Goal: Information Seeking & Learning: Learn about a topic

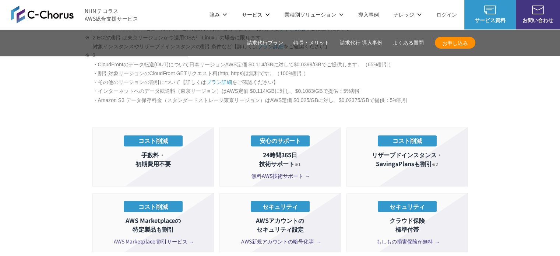
scroll to position [1105, 0]
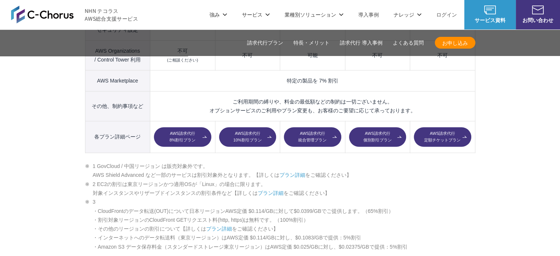
click at [47, 13] on img at bounding box center [42, 15] width 63 height 18
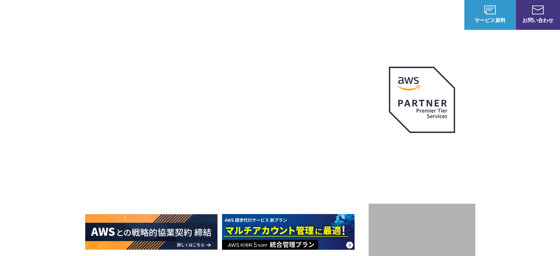
click at [140, 65] on link "AWS請求代行サービス" at bounding box center [117, 62] width 52 height 7
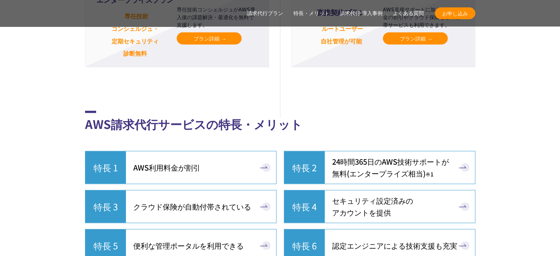
scroll to position [1954, 0]
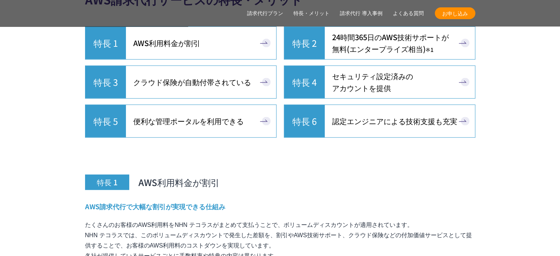
click at [407, 70] on span "セキュリティ設定済みの アカウントを提供" at bounding box center [372, 82] width 81 height 24
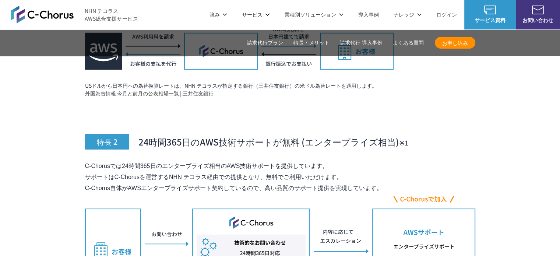
scroll to position [2454, 0]
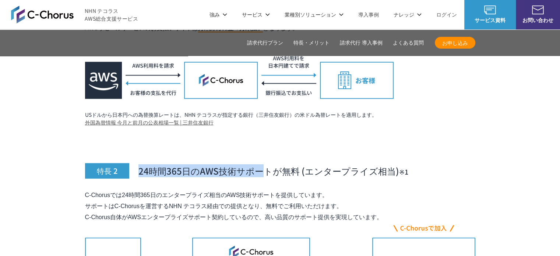
drag, startPoint x: 137, startPoint y: 155, endPoint x: 259, endPoint y: 155, distance: 122.3
click at [259, 155] on h3 "特長 2 24時間365日のAWS技術サポートが無料 (エンタープライズ相当)　 ※1" at bounding box center [280, 154] width 391 height 49
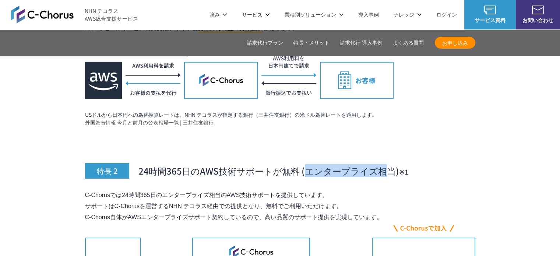
drag, startPoint x: 304, startPoint y: 154, endPoint x: 386, endPoint y: 157, distance: 82.2
click at [386, 165] on span "24時間365日のAWS技術サポートが無料 (エンタープライズ相当)　 ※1" at bounding box center [274, 171] width 270 height 13
copy span "エンタープライズ相当"
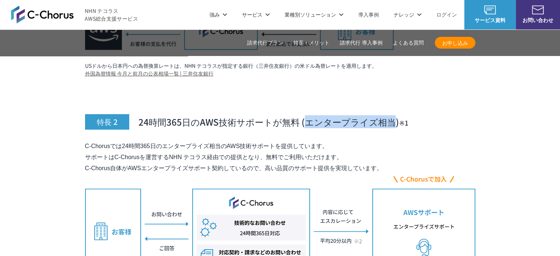
scroll to position [2491, 0]
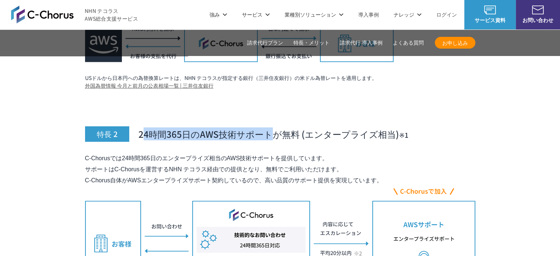
drag, startPoint x: 143, startPoint y: 119, endPoint x: 267, endPoint y: 123, distance: 123.5
click at [267, 128] on span "24時間365日のAWS技術サポートが無料 (エンタープライズ相当)　 ※1" at bounding box center [274, 134] width 270 height 13
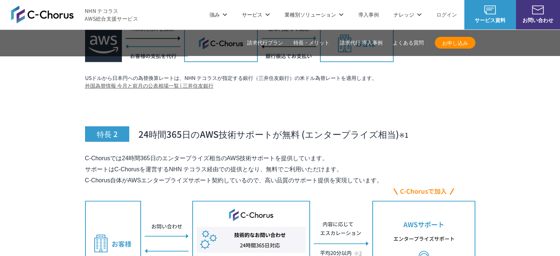
click at [235, 153] on p "C-Chorusでは24時間365日のエンタープライズ相当のAWS技術サポートを提供しています。 サポートはC-Chorusを運営するNHN テコラス経由での…" at bounding box center [280, 169] width 391 height 33
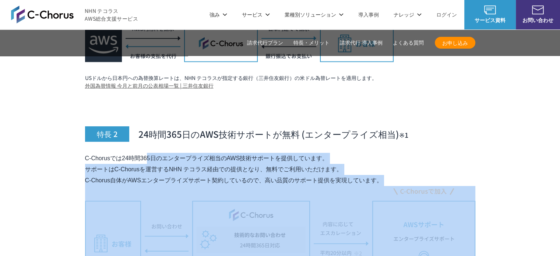
drag, startPoint x: 87, startPoint y: 143, endPoint x: 387, endPoint y: 174, distance: 301.9
click at [387, 174] on div "特長 2 24時間365日のAWS技術サポートが無料 (エンタープライズ相当)　 ※1 C-Chorusでは24時間365日のエンタープライズ相当のAWS技術…" at bounding box center [280, 219] width 391 height 253
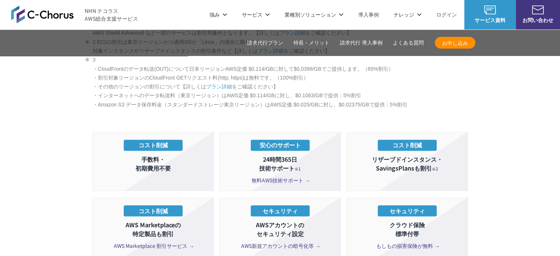
scroll to position [1202, 0]
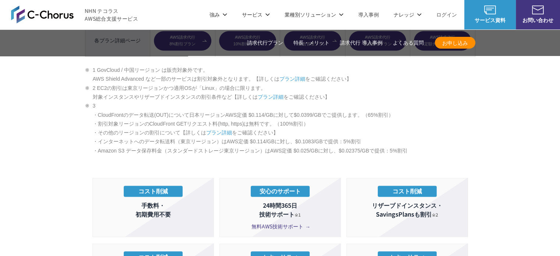
click at [280, 222] on span "無料AWS技術サポート" at bounding box center [280, 226] width 57 height 8
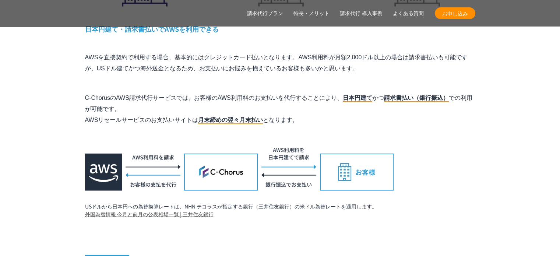
scroll to position [2567, 0]
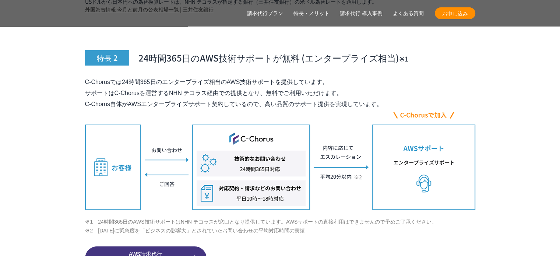
click at [330, 226] on li "2　[DATE]に緊急度を「ビジネスの影響大」とされていたお問い合わせの平均対応時間の実績" at bounding box center [280, 230] width 391 height 9
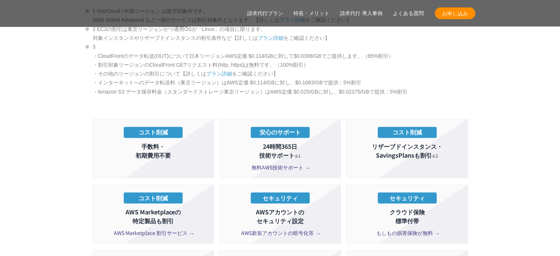
scroll to position [1334, 0]
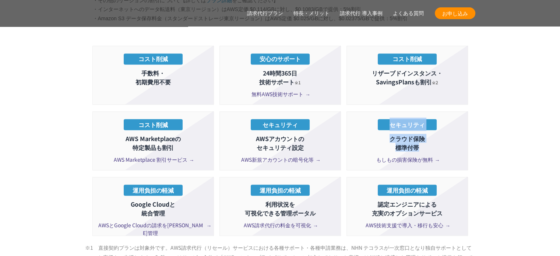
drag, startPoint x: 424, startPoint y: 129, endPoint x: 389, endPoint y: 112, distance: 39.2
click at [389, 112] on li "セキュリティ クラウド保険 標準付帯 もしもの損害保険が無料" at bounding box center [408, 140] width 122 height 59
click at [408, 134] on p "クラウド保険 標準付帯" at bounding box center [407, 143] width 113 height 18
drag, startPoint x: 421, startPoint y: 132, endPoint x: 391, endPoint y: 121, distance: 31.2
click at [391, 134] on p "クラウド保険 標準付帯" at bounding box center [407, 143] width 113 height 18
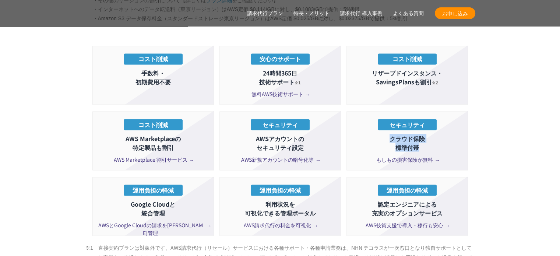
copy p "クラウド保険 標準付帯"
click at [430, 134] on p "クラウド保険 標準付帯" at bounding box center [407, 143] width 113 height 18
click at [423, 155] on span "もしもの損害保険が無料" at bounding box center [408, 159] width 62 height 8
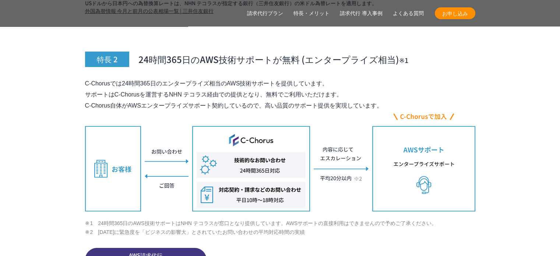
scroll to position [2824, 0]
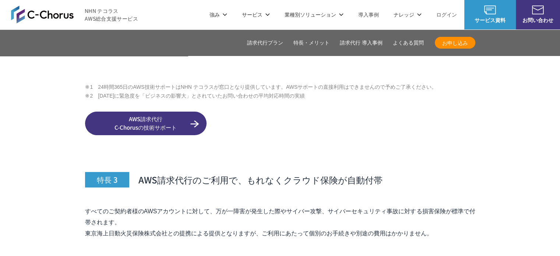
scroll to position [2640, 0]
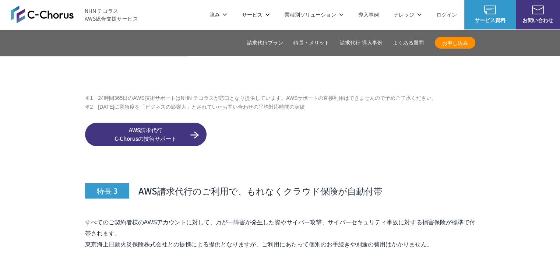
click at [434, 146] on div "特長 2 24時間365日のAWS技術サポートが無料 (エンタープライズ相当)　 ※1 C-Chorusでは24時間365日のエンタープライズ相当のAWS技術…" at bounding box center [280, 19] width 391 height 253
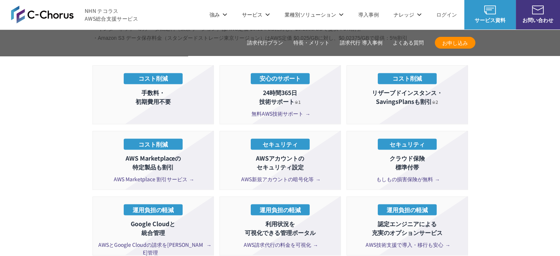
scroll to position [1314, 0]
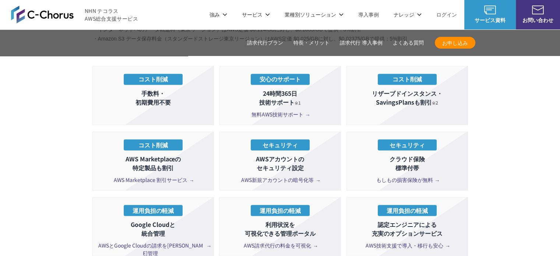
click at [510, 119] on section "AWS請求代行サービスのプラン 多様なニーズに対応したオススメのプラン プラン名 AWS請求代行 8 %割引 プラン AWS請求代行 10 %割引 プラン A…" at bounding box center [280, 9] width 560 height 1162
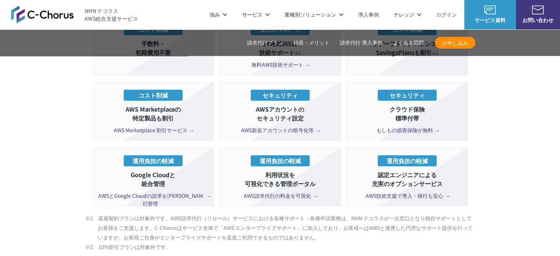
scroll to position [1350, 0]
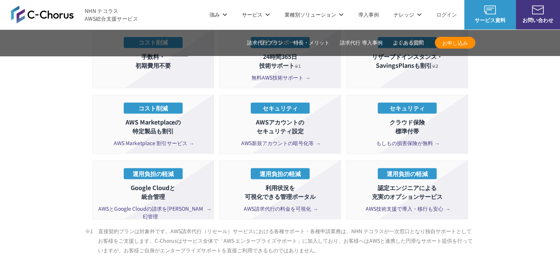
click at [420, 139] on span "もしもの損害保険が無料" at bounding box center [408, 143] width 62 height 8
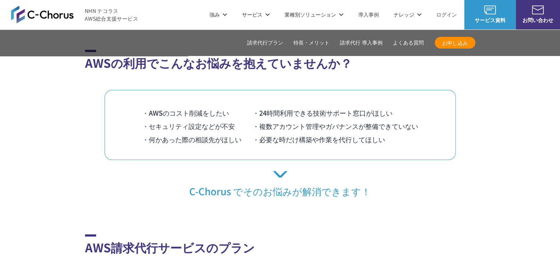
scroll to position [548, 0]
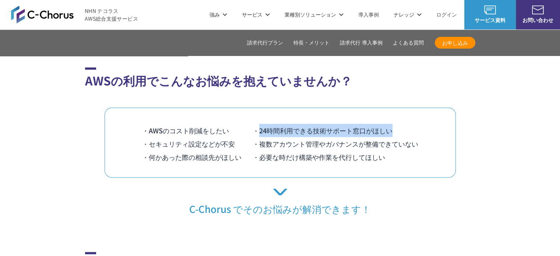
drag, startPoint x: 259, startPoint y: 118, endPoint x: 401, endPoint y: 118, distance: 141.9
click at [401, 124] on li "・24時間利用できる技術サポート窓口がほしい" at bounding box center [336, 130] width 166 height 13
copy li "24時間利用できる技術サポート窓口がほしい"
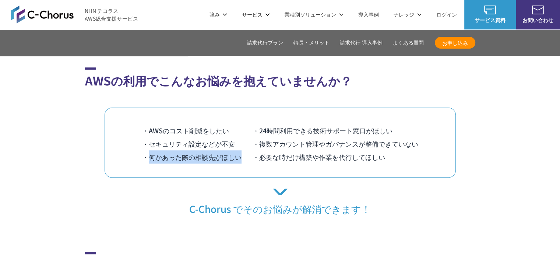
drag, startPoint x: 148, startPoint y: 141, endPoint x: 243, endPoint y: 142, distance: 95.4
click at [243, 150] on li "・何かあった際の相談先がほしい" at bounding box center [197, 156] width 111 height 13
copy li "何かあった際の相談先がほしい"
drag, startPoint x: 229, startPoint y: 143, endPoint x: 191, endPoint y: 145, distance: 38.0
click at [191, 150] on li "・何かあった際の相談先がほしい" at bounding box center [197, 156] width 111 height 13
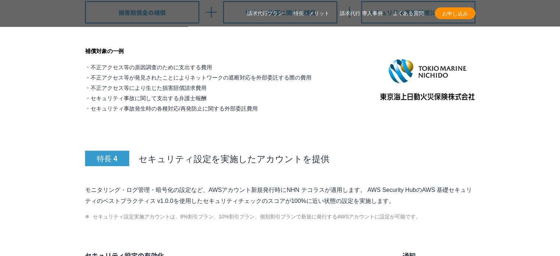
scroll to position [3017, 0]
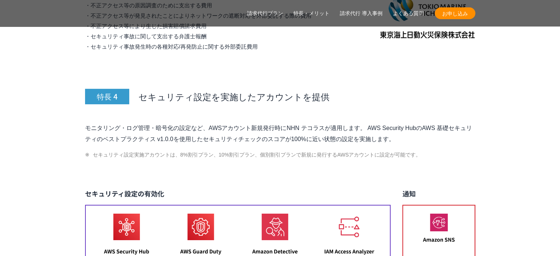
click at [232, 123] on p "モニタリング・ログ管理・暗号化の設定など、AWSアカウント新規発行時にNHN テコラスが適用します。 AWS Security HubのAWS 基礎セキュリテ…" at bounding box center [280, 134] width 391 height 22
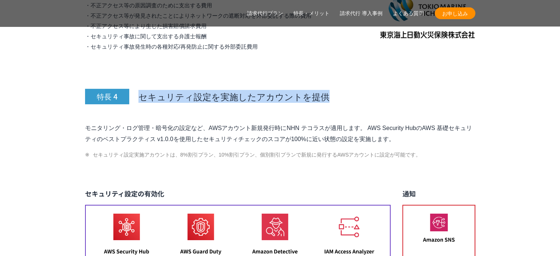
drag, startPoint x: 139, startPoint y: 81, endPoint x: 342, endPoint y: 85, distance: 202.7
click at [342, 85] on h3 "特長 4 セキュリティ設定を実施したアカウントを提供" at bounding box center [280, 80] width 391 height 49
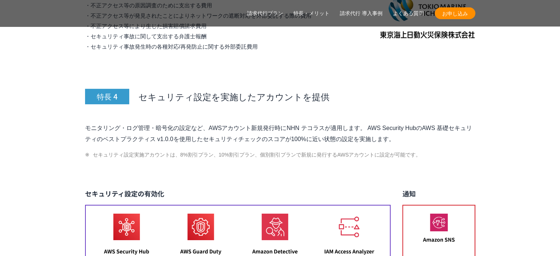
click at [333, 123] on p "モニタリング・ログ管理・暗号化の設定など、AWSアカウント新規発行時にNHN テコラスが適用します。 AWS Security HubのAWS 基礎セキュリテ…" at bounding box center [280, 134] width 391 height 22
click at [140, 90] on span "セキュリティ設定を実施したアカウントを提供" at bounding box center [234, 96] width 191 height 13
drag, startPoint x: 333, startPoint y: 86, endPoint x: 343, endPoint y: 87, distance: 10.4
click at [334, 86] on h3 "特長 4 セキュリティ設定を実施したアカウントを提供" at bounding box center [280, 80] width 391 height 49
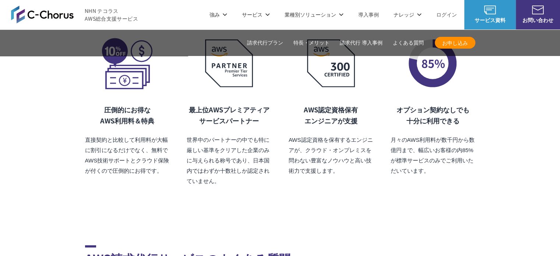
scroll to position [5075, 0]
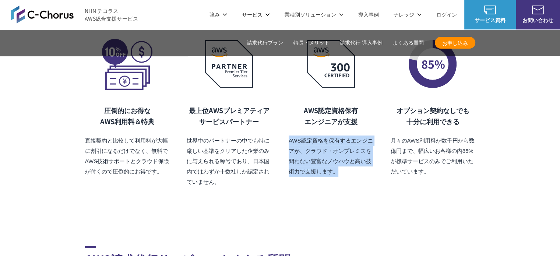
drag, startPoint x: 336, startPoint y: 153, endPoint x: 283, endPoint y: 123, distance: 61.4
click at [283, 123] on div "圧倒的にお得な AWS利用料 ＆特典 直接契約と比較して利用料が大幅に割引になるだけでなく、無料でAWS技術サポートとクラウド保険が付くので圧倒的にお得です。…" at bounding box center [280, 113] width 391 height 150
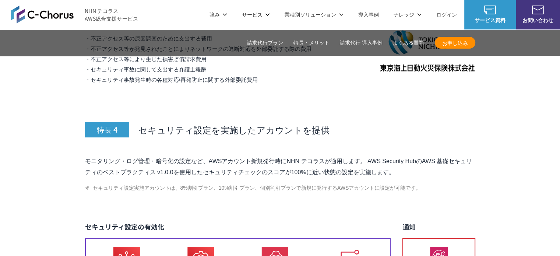
scroll to position [2933, 0]
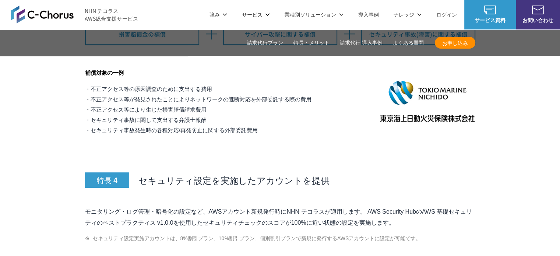
click at [248, 174] on span "セキュリティ設定を実施したアカウントを提供" at bounding box center [234, 180] width 191 height 13
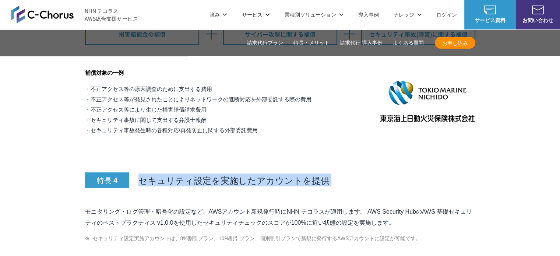
click at [249, 174] on span "セキュリティ設定を実施したアカウントを提供" at bounding box center [234, 180] width 191 height 13
copy div "セキュリティ設定を実施したアカウントを提供"
drag, startPoint x: 406, startPoint y: 204, endPoint x: 212, endPoint y: 206, distance: 193.5
click at [212, 206] on p "モニタリング・ログ管理・暗号化の設定など、AWSアカウント新規発行時にNHN テコラスが適用します。 AWS Security HubのAWS 基礎セキュリテ…" at bounding box center [280, 217] width 391 height 22
copy p "セキュリティチェックのスコアが100%に近い状態の設定を実施します。"
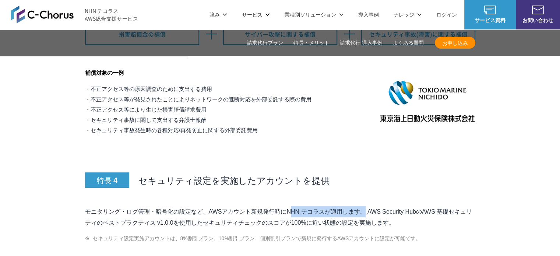
drag, startPoint x: 210, startPoint y: 195, endPoint x: 287, endPoint y: 193, distance: 77.4
click at [287, 206] on p "モニタリング・ログ管理・暗号化の設定など、AWSアカウント新規発行時にNHN テコラスが適用します。 AWS Security HubのAWS 基礎セキュリテ…" at bounding box center [280, 217] width 391 height 22
copy p "AWSアカウント新規発行時に"
drag, startPoint x: 83, startPoint y: 194, endPoint x: 423, endPoint y: 203, distance: 339.8
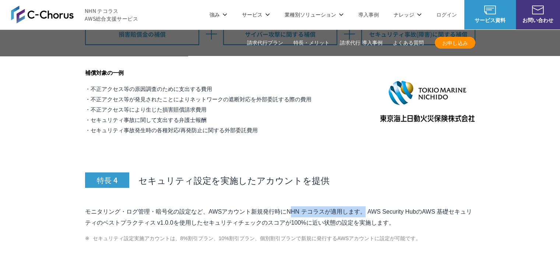
copy p "モニタリング・ログ管理・暗号化の設定など、AWSアカウント新規発行時にNHN テコラスが適用します。 AWS Security HubのAWS 基礎セキュリテ…"
click at [369, 152] on h3 "特長 4 セキュリティ設定を実施したアカウントを提供" at bounding box center [280, 163] width 391 height 49
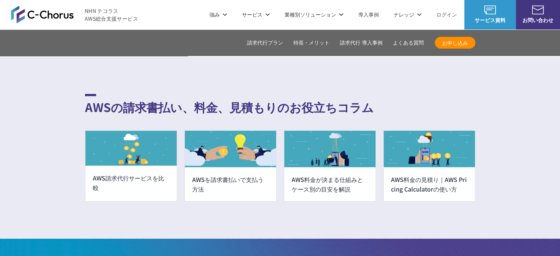
scroll to position [5589, 0]
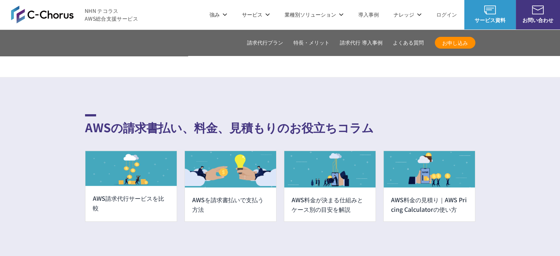
click at [103, 15] on span "NHN テコラス AWS総合支援サービス" at bounding box center [111, 14] width 53 height 15
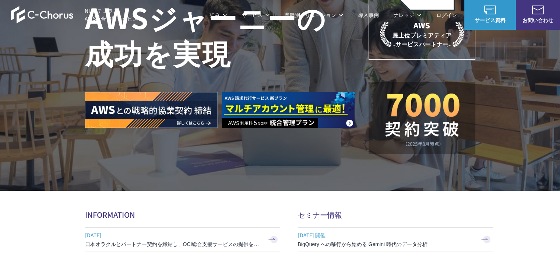
scroll to position [184, 0]
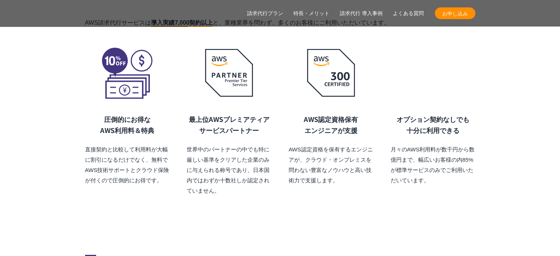
scroll to position [5016, 0]
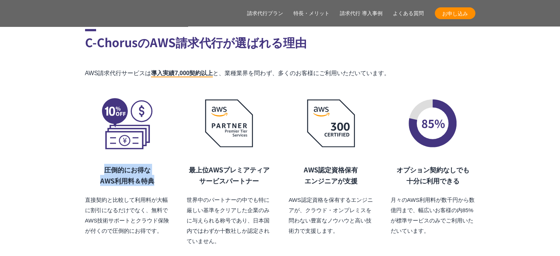
drag, startPoint x: 101, startPoint y: 150, endPoint x: 172, endPoint y: 163, distance: 71.5
click at [172, 163] on div "圧倒的にお得な AWS利用料 ＆特典 直接契約と比較して利用料が大幅に割引になるだけでなく、無料でAWS技術サポートとクラウド保険が付くので圧倒的にお得です。…" at bounding box center [280, 172] width 391 height 150
copy h3 "圧倒的にお得な AWS利用料 ＆特典"
click at [137, 164] on h3 "圧倒的にお得な AWS利用料 ＆特典" at bounding box center [127, 175] width 85 height 22
drag, startPoint x: 103, startPoint y: 151, endPoint x: 185, endPoint y: 124, distance: 86.6
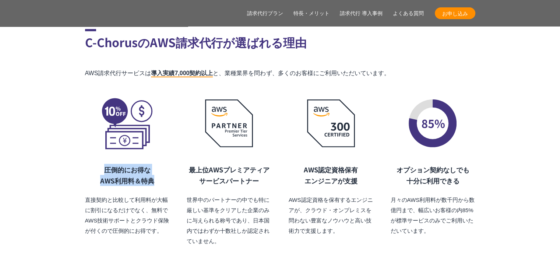
click at [159, 164] on h3 "圧倒的にお得な AWS利用料 ＆特典" at bounding box center [127, 175] width 85 height 22
copy h3 "圧倒的にお得な AWS利用料 ＆特典"
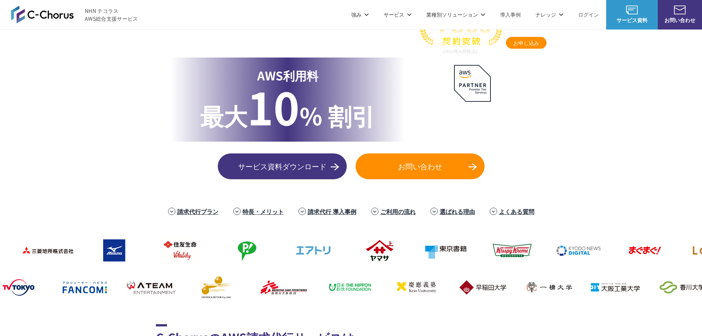
scroll to position [0, 0]
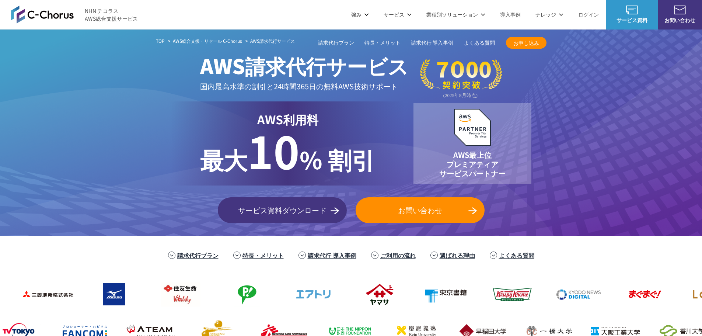
click at [31, 10] on img at bounding box center [42, 15] width 63 height 18
click at [269, 208] on span "サービス資料ダウンロード" at bounding box center [282, 209] width 129 height 11
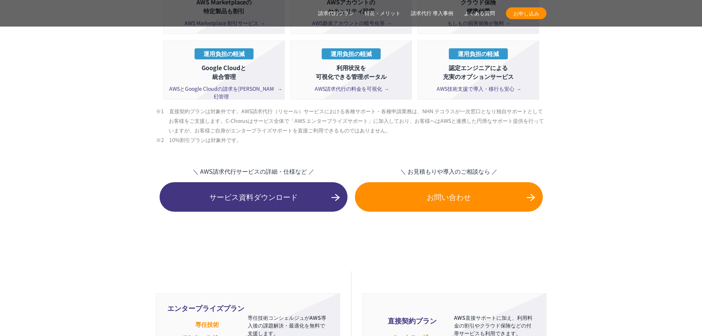
scroll to position [1548, 0]
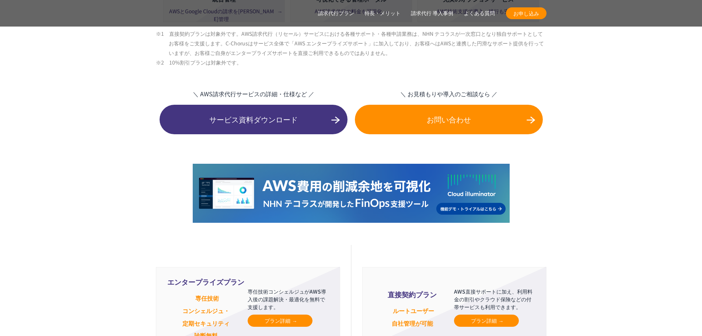
click at [291, 114] on span "サービス資料ダウンロード" at bounding box center [254, 119] width 188 height 11
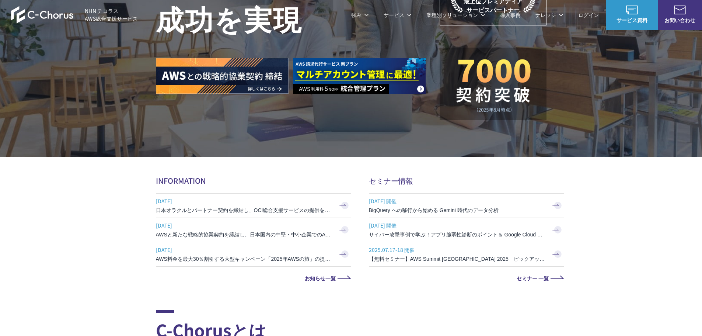
scroll to position [258, 0]
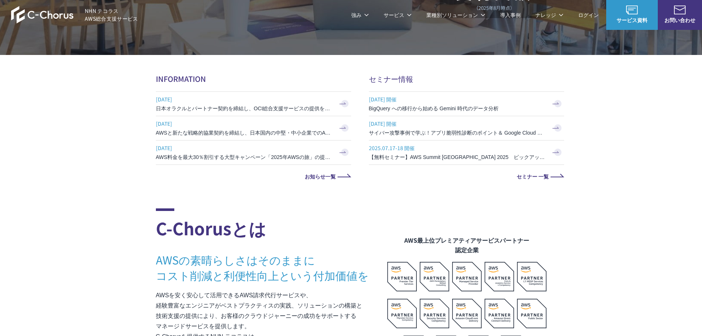
click at [628, 18] on span "サービス資料" at bounding box center [632, 20] width 52 height 8
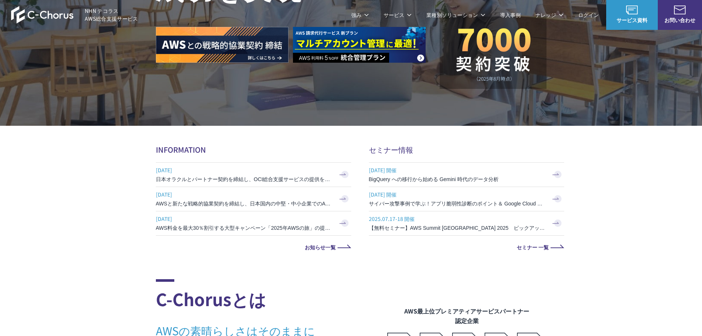
scroll to position [111, 0]
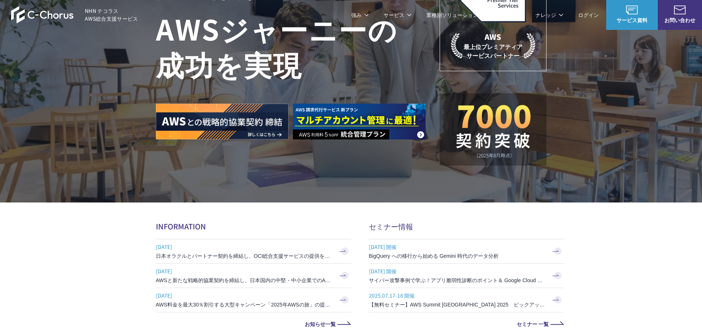
click at [592, 16] on link "ログイン" at bounding box center [588, 15] width 21 height 8
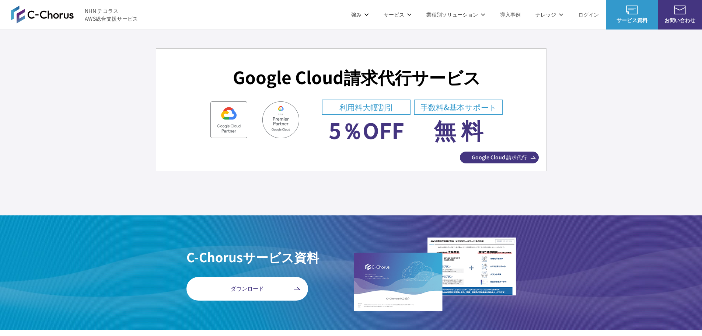
scroll to position [2727, 0]
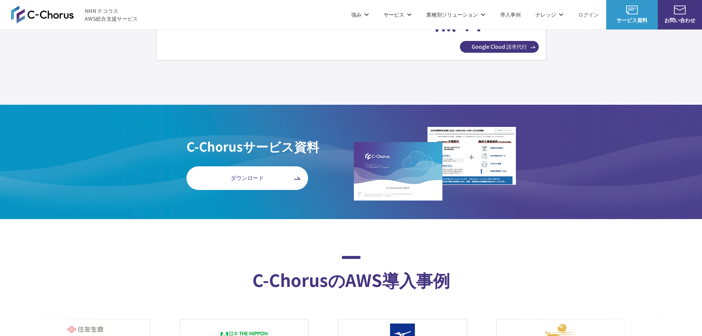
click at [228, 178] on span "ダウンロード" at bounding box center [247, 178] width 122 height 8
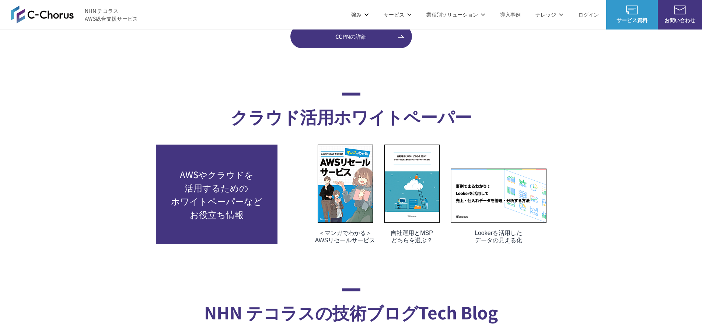
scroll to position [3427, 0]
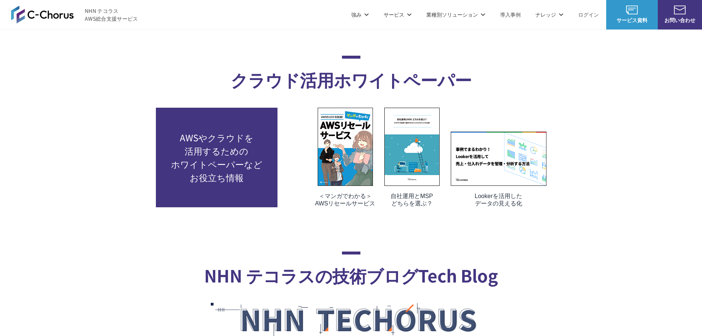
click at [356, 173] on img at bounding box center [345, 147] width 55 height 78
click at [417, 158] on img at bounding box center [411, 147] width 55 height 78
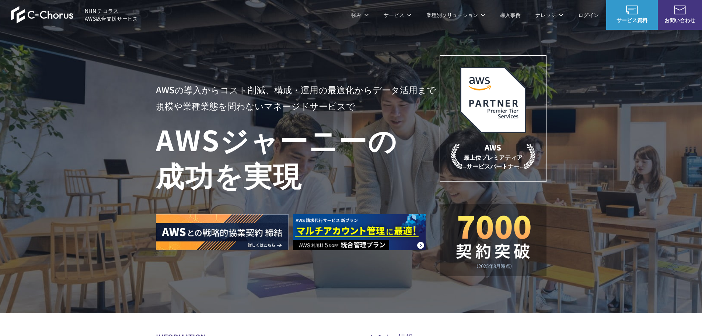
click at [36, 14] on img at bounding box center [42, 15] width 63 height 18
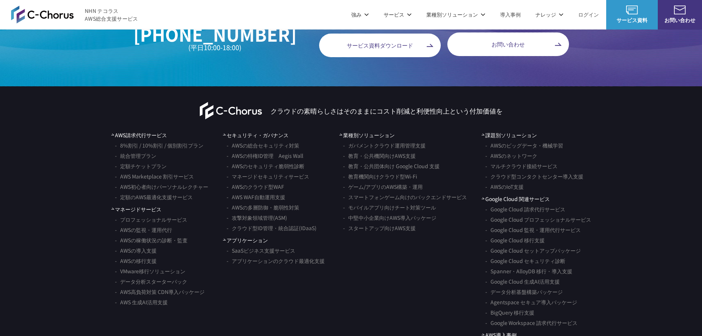
scroll to position [4311, 0]
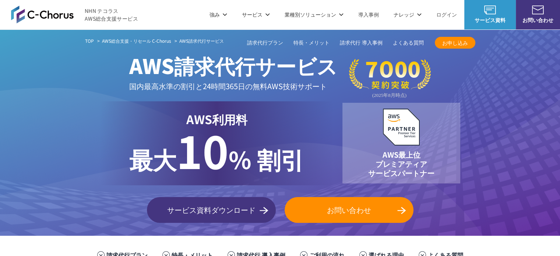
click at [59, 115] on div "TOP AWS総合支援・リセール C-Chorus AWS請求代行サービス AWS請求代行サービス 国内最高水準の割引と 24時間365日の無料AWS技術サポ…" at bounding box center [280, 132] width 560 height 206
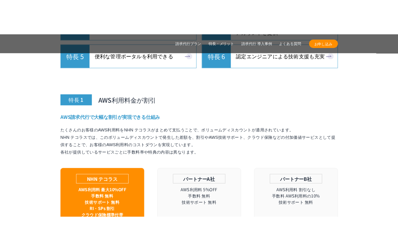
scroll to position [2737, 0]
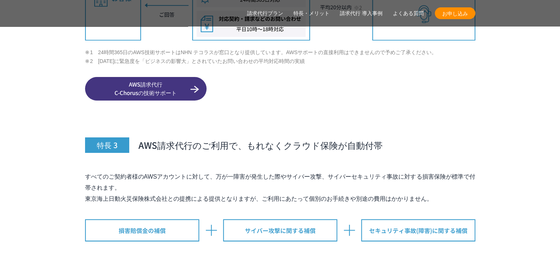
drag, startPoint x: 330, startPoint y: 158, endPoint x: 427, endPoint y: 175, distance: 99.2
click at [427, 175] on p "すべてのご契約者様のAWSアカウントに対して、万が一障害が発生した際やサイバー攻撃、サイバーセキュリティ事故に対する損害保険が標準で付帯されます。 東京海上日…" at bounding box center [280, 187] width 391 height 33
copy p "サイバーセキュリティ事故に対する損害保険が標準で付帯されます。"
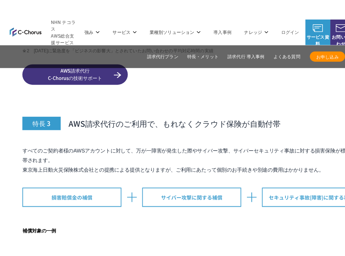
scroll to position [2721, 0]
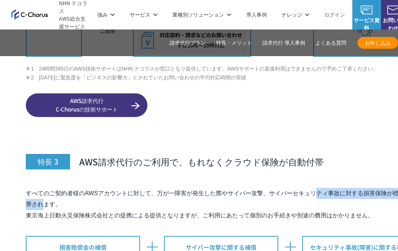
drag, startPoint x: 230, startPoint y: 177, endPoint x: 344, endPoint y: 179, distance: 114.2
click at [344, 188] on p "すべてのご契約者様のAWSアカウントに対して、万が一障害が発生した際やサイバー攻撃、サイバーセキュリティ事故に対する損害保険が標準で付帯されます。 東京海上日…" at bounding box center [221, 204] width 391 height 33
copy p "サイバー攻撃、サイバーセキュリティ事故に"
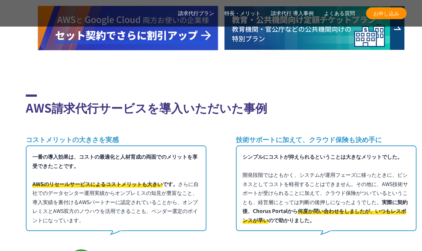
scroll to position [5093, 0]
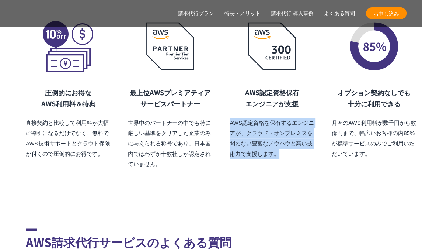
drag, startPoint x: 278, startPoint y: 137, endPoint x: 216, endPoint y: 108, distance: 68.9
click at [221, 104] on div "圧倒的にお得な AWS利用料 ＆特典 直接契約と比較して利用料が大幅に割引になるだけでなく、無料でAWS技術サポートとクラウド保険が付くので圧倒的にお得です。…" at bounding box center [221, 95] width 391 height 150
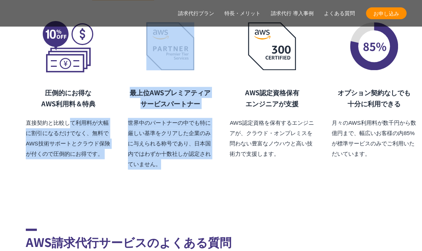
drag, startPoint x: 169, startPoint y: 150, endPoint x: 69, endPoint y: 106, distance: 109.9
click at [70, 106] on div "圧倒的にお得な AWS利用料 ＆特典 直接契約と比較して利用料が大幅に割引になるだけでなく、無料でAWS技術サポートとクラウド保険が付くので圧倒的にお得です。…" at bounding box center [221, 95] width 391 height 150
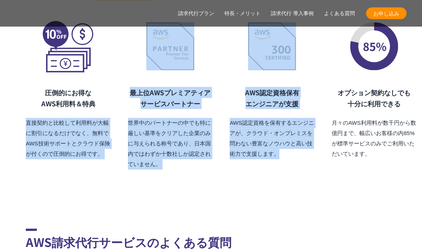
drag, startPoint x: 25, startPoint y: 105, endPoint x: 320, endPoint y: 150, distance: 298.1
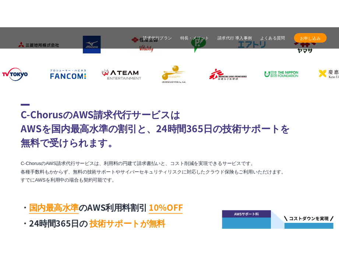
scroll to position [538, 0]
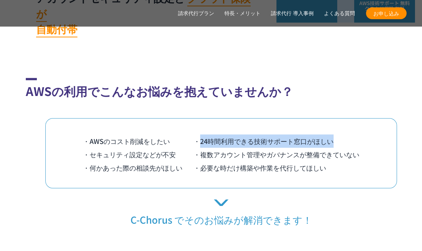
drag, startPoint x: 200, startPoint y: 125, endPoint x: 335, endPoint y: 126, distance: 134.9
click at [335, 134] on li "・24時間利用できる技術サポート窓口がほしい" at bounding box center [276, 140] width 166 height 13
copy li "24時間利用できる技術サポート窓口がほしい"
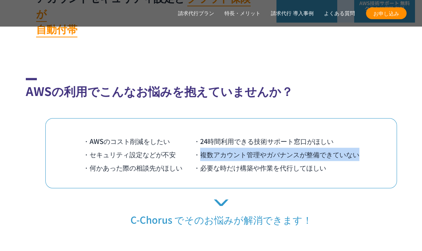
drag, startPoint x: 200, startPoint y: 139, endPoint x: 382, endPoint y: 140, distance: 181.3
click at [382, 140] on div "・AWSのコスト削減をしたい ・24時間利用できる技術サポート窓口がほしい ・セキュリティ設定などが不安 ・複数アカウント管理やガバナンスが整備できていない …" at bounding box center [221, 153] width 352 height 70
click at [296, 147] on li "・複数アカウント管理やガバナンスが整備できていない" at bounding box center [276, 153] width 166 height 13
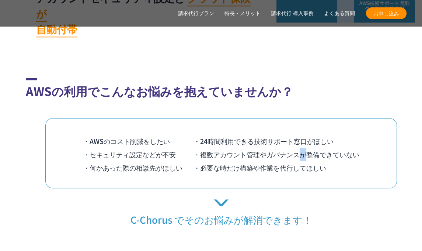
click at [296, 147] on li "・複数アカウント管理やガバナンスが整備できていない" at bounding box center [276, 153] width 166 height 13
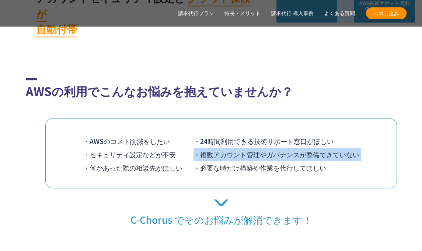
click at [296, 147] on li "・複数アカウント管理やガバナンスが整備できていない" at bounding box center [276, 153] width 166 height 13
click at [219, 147] on li "・複数アカウント管理やガバナンスが整備できていない" at bounding box center [276, 153] width 166 height 13
click at [202, 147] on li "・複数アカウント管理やガバナンスが整備できていない" at bounding box center [276, 153] width 166 height 13
drag, startPoint x: 201, startPoint y: 137, endPoint x: 360, endPoint y: 141, distance: 159.2
click at [360, 141] on div "・AWSのコスト削減をしたい ・24時間利用できる技術サポート窓口がほしい ・セキュリティ設定などが不安 ・複数アカウント管理やガバナンスが整備できていない …" at bounding box center [221, 153] width 352 height 70
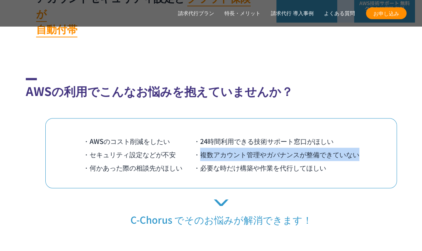
copy li "複数アカウント管理やガバナンスが整備できていない"
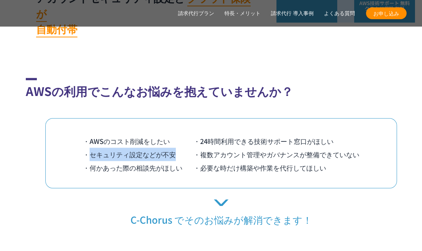
drag, startPoint x: 175, startPoint y: 141, endPoint x: 91, endPoint y: 141, distance: 84.0
click at [91, 147] on li "・セキュリティ設定などが不安" at bounding box center [138, 153] width 111 height 13
copy li "セキュリティ設定などが不安"
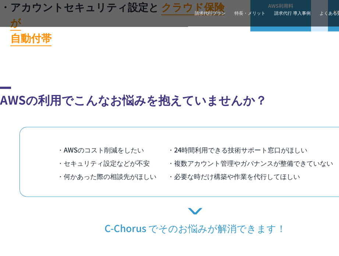
click at [244, 208] on p "C-Chorus でそのお悩みが解消できます！" at bounding box center [195, 221] width 391 height 27
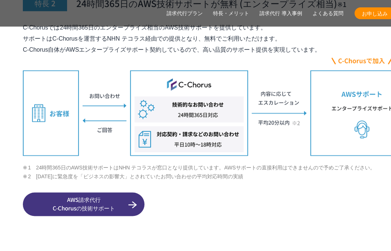
scroll to position [2631, 3]
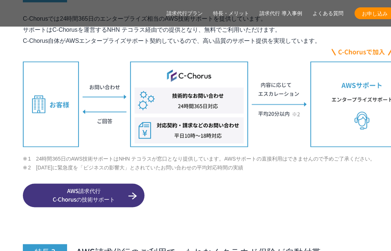
click at [97, 186] on span "AWS請求代行 C-Chorusの技術サポート" at bounding box center [84, 194] width 122 height 17
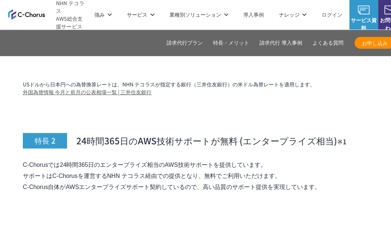
scroll to position [2452, 3]
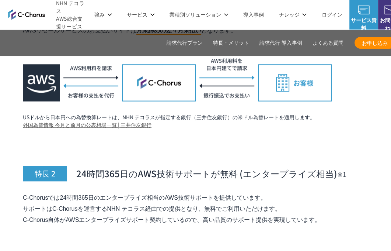
click at [61, 192] on p "C-Chorusでは24時間365日のエンタープライズ相当のAWS技術サポートを提供しています。 サポートはC-Chorusを運営するNHN テコラス経由での…" at bounding box center [218, 208] width 391 height 33
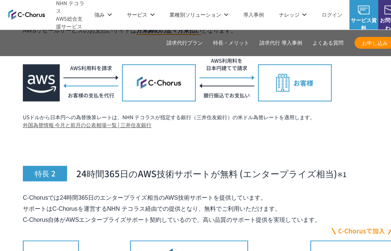
drag, startPoint x: 62, startPoint y: 128, endPoint x: 236, endPoint y: 132, distance: 174.0
click at [236, 192] on p "C-Chorusでは24時間365日のエンタープライズ相当のAWS技術サポートを提供しています。 サポートはC-Chorusを運営するNHN テコラス経由での…" at bounding box center [218, 208] width 391 height 33
copy p "24時間365日のエンタープライズ相当のAWS技術サポートを提供"
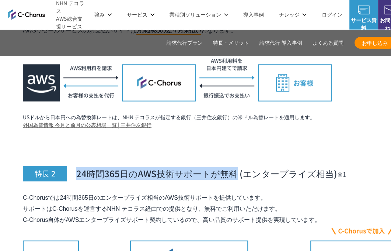
drag, startPoint x: 235, startPoint y: 106, endPoint x: 73, endPoint y: 101, distance: 161.5
click at [73, 132] on h3 "特長 2 24時間365日のAWS技術サポートが無料 (エンタープライズ相当)　 ※1" at bounding box center [218, 156] width 391 height 49
copy span "24時間365日のAWS技術サポートが無料"
drag, startPoint x: 101, startPoint y: 129, endPoint x: 233, endPoint y: 128, distance: 131.9
click at [233, 192] on p "C-Chorusでは24時間365日のエンタープライズ相当のAWS技術サポートを提供しています。 サポートはC-Chorusを運営するNHN テコラス経由での…" at bounding box center [218, 208] width 391 height 33
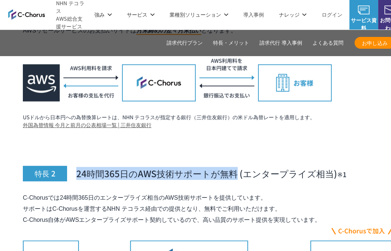
copy p "エンタープライズ相当のAWS技術サポートを提供"
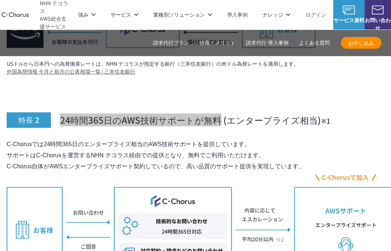
scroll to position [2489, 19]
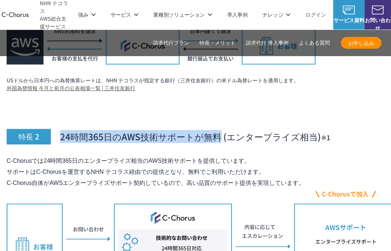
drag, startPoint x: 190, startPoint y: 104, endPoint x: 209, endPoint y: 103, distance: 19.6
click at [209, 155] on p "C-Chorusでは24時間365日のエンタープライズ相当のAWS技術サポートを提供しています。 サポートはC-Chorusを運営するNHN テコラス経由での…" at bounding box center [202, 171] width 391 height 33
copy p "無料で"
drag, startPoint x: 187, startPoint y: 113, endPoint x: 273, endPoint y: 113, distance: 85.5
click at [273, 155] on p "C-Chorusでは24時間365日のエンタープライズ相当のAWS技術サポートを提供しています。 サポートはC-Chorusを運営するNHN テコラス経由での…" at bounding box center [202, 171] width 391 height 33
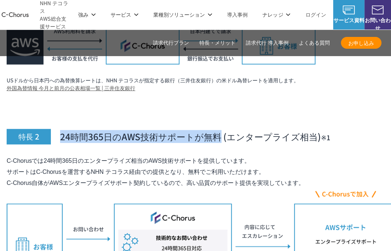
click at [258, 155] on p "C-Chorusでは24時間365日のエンタープライズ相当のAWS技術サポートを提供しています。 サポートはC-Chorusを運営するNHN テコラス経由での…" at bounding box center [202, 171] width 391 height 33
copy p "高い品質のサポート提供を"
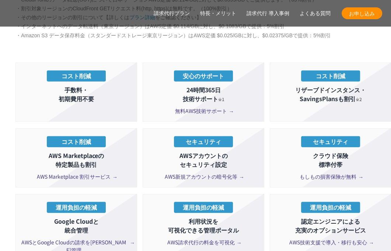
scroll to position [1317, 18]
click at [217, 107] on span "無料AWS技術サポート" at bounding box center [203, 111] width 57 height 8
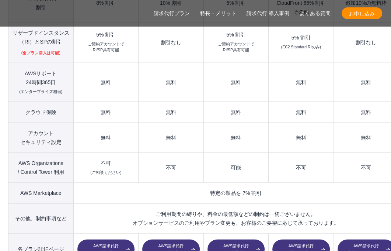
scroll to position [1316, 18]
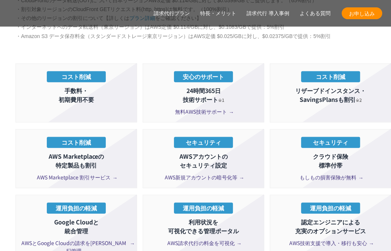
click at [221, 173] on span "AWS新規アカウントの暗号化等" at bounding box center [204, 177] width 78 height 8
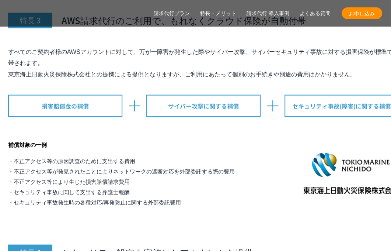
scroll to position [3055, 18]
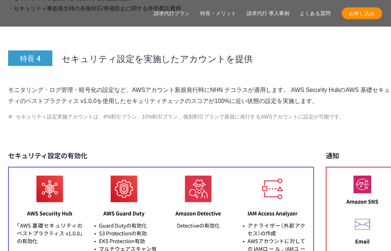
drag, startPoint x: 10, startPoint y: 72, endPoint x: 331, endPoint y: 84, distance: 321.5
click at [331, 84] on p "モニタリング・ログ管理・暗号化の設定など、AWSアカウント新規発行時にNHN テコラスが適用します。 AWS Security HubのAWS 基礎セキュリテ…" at bounding box center [203, 95] width 391 height 22
copy p "モニタリング・ログ管理・暗号化の設定など、AWSアカウント新規発行時にNHN テコラスが適用します。 AWS Security HubのAWS 基礎セキュリテ…"
click at [140, 112] on li "セキュリティ設定実施アカウントは、8%割引プラン、10%割引プラン、個別割引プランで新規に発行するAWSアカウントに設定が可能です。" at bounding box center [203, 116] width 391 height 9
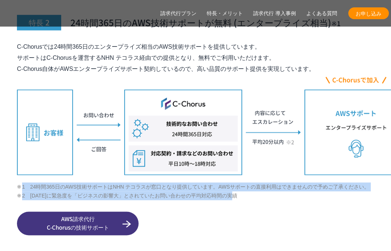
scroll to position [2603, 0]
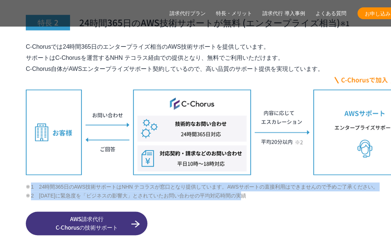
drag, startPoint x: 234, startPoint y: 181, endPoint x: 4, endPoint y: 171, distance: 230.9
copy ul "1　24時間365日のAWS技術サポートはNHN テコラスが窓口となり提供しています。AWSサポートの直接利用はできませんので予めご了承ください。 2　202…"
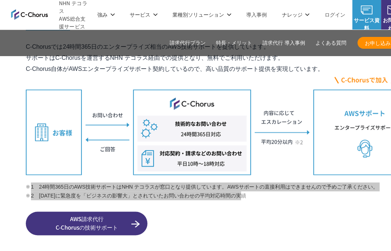
scroll to position [2566, 0]
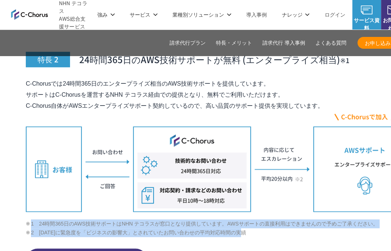
drag, startPoint x: 208, startPoint y: 87, endPoint x: 291, endPoint y: 90, distance: 83.3
click at [291, 90] on p "C-Chorusでは24時間365日のエンタープライズ相当のAWS技術サポートを提供しています。 サポートはC-Chorusを運営するNHN テコラス経由での…" at bounding box center [221, 94] width 391 height 33
copy p "高い品質のサポート提供を実現"
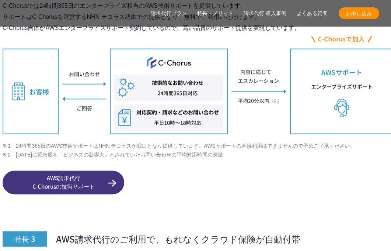
scroll to position [2644, 23]
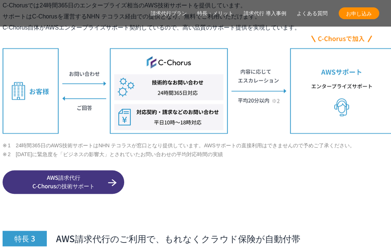
click at [59, 173] on span "AWS請求代行 C-Chorusの技術サポート" at bounding box center [64, 181] width 122 height 17
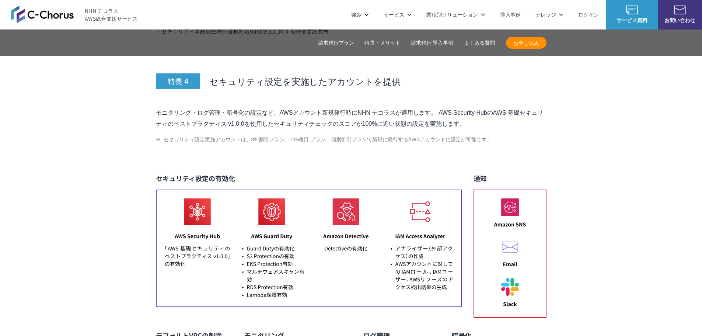
scroll to position [2953, 0]
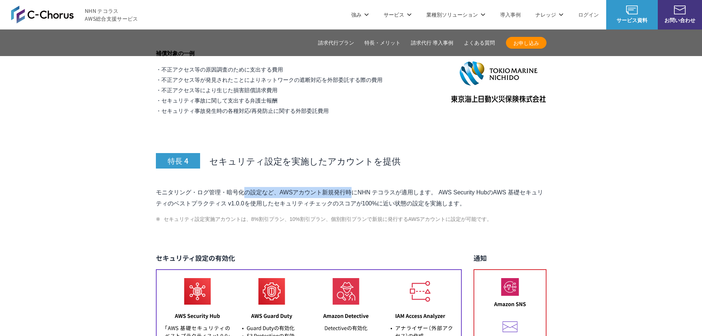
drag, startPoint x: 156, startPoint y: 174, endPoint x: 266, endPoint y: 167, distance: 110.0
click at [266, 187] on p "モニタリング・ログ管理・暗号化の設定など、AWSアカウント新規発行時にNHN テコラスが適用します。 AWS Security HubのAWS 基礎セキュリテ…" at bounding box center [351, 198] width 391 height 22
copy p "モニタリング・ログ管理・暗号化の設定な"
drag, startPoint x: 283, startPoint y: 183, endPoint x: 357, endPoint y: 193, distance: 74.3
click at [391, 187] on p "モニタリング・ログ管理・暗号化の設定など、AWSアカウント新規発行時にNHN テコラスが適用します。 AWS Security HubのAWS 基礎セキュリテ…" at bounding box center [351, 198] width 391 height 22
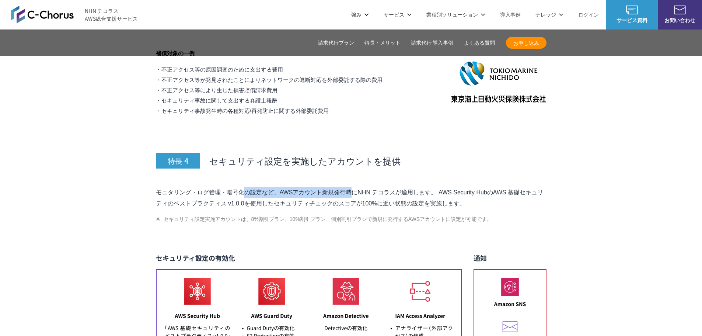
copy p "セキュリティチェックのスコアが100%に近い状態の設定を実施"
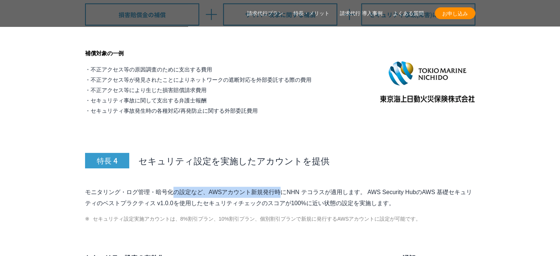
click at [359, 16] on link "請求代行 導入事例" at bounding box center [361, 14] width 43 height 8
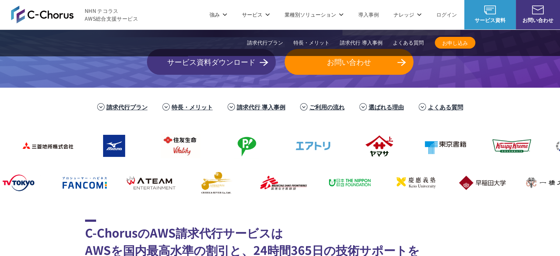
scroll to position [0, 0]
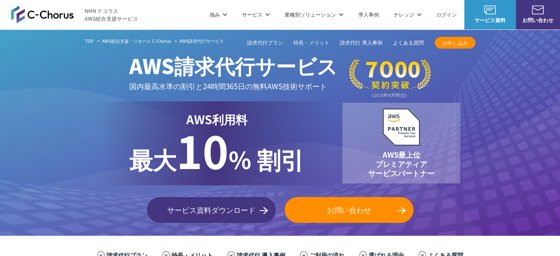
click at [373, 14] on link "導入事例" at bounding box center [369, 15] width 21 height 8
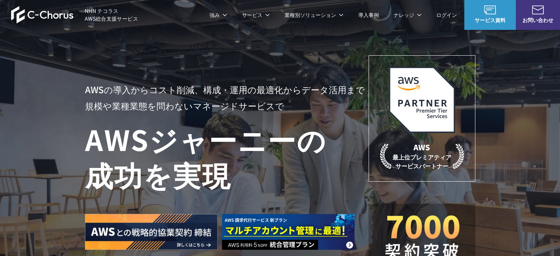
click at [110, 60] on link "AWS請求代行サービス" at bounding box center [117, 62] width 52 height 7
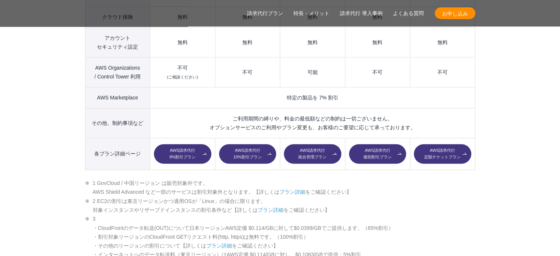
scroll to position [1105, 0]
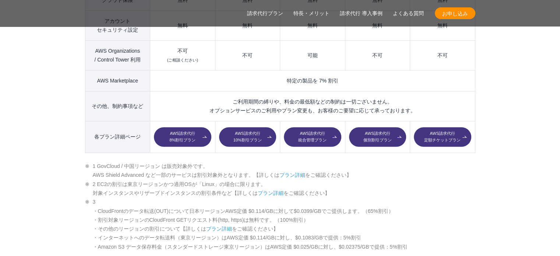
click at [172, 127] on link "AWS請求代行 8%割引プラン" at bounding box center [182, 137] width 57 height 20
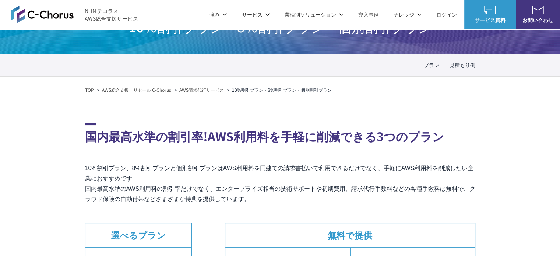
scroll to position [37, 0]
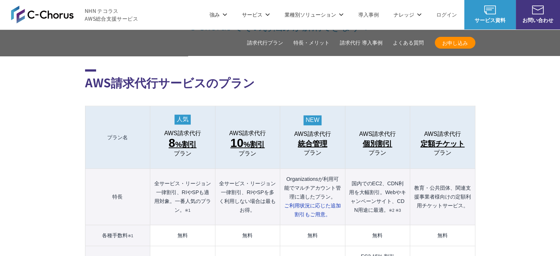
scroll to position [731, 0]
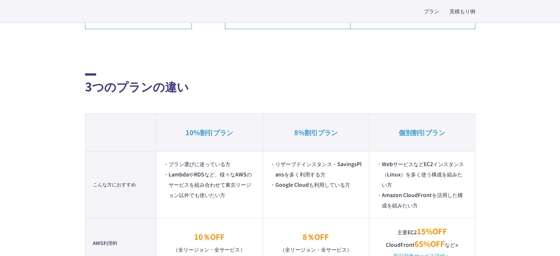
scroll to position [516, 0]
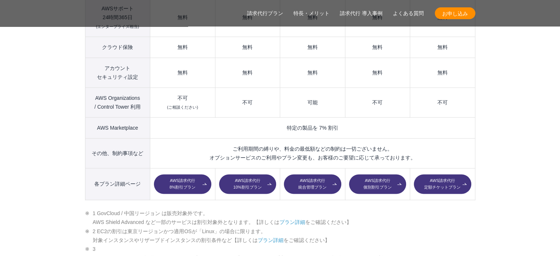
scroll to position [1062, 0]
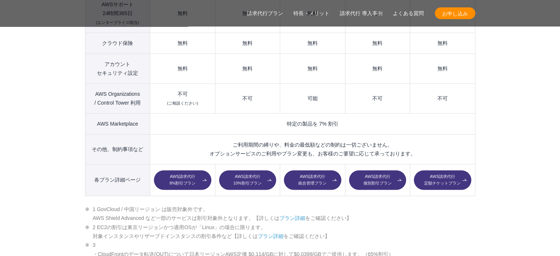
click at [258, 170] on link "AWS請求代行 10%割引プラン" at bounding box center [247, 180] width 57 height 20
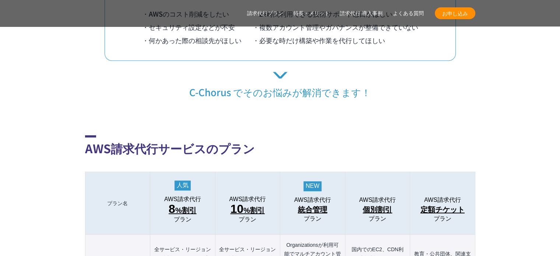
scroll to position [752, 0]
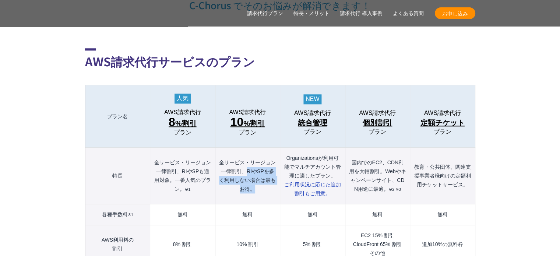
drag, startPoint x: 246, startPoint y: 154, endPoint x: 259, endPoint y: 172, distance: 22.5
click at [259, 172] on th "全サービス・リージョン一律割引、RIやSPを多く利用しない場合は最もお得。" at bounding box center [247, 176] width 65 height 56
copy th "RIやSPを多く利用しない場合は最もお得。"
click at [264, 116] on span "10 %割引" at bounding box center [248, 122] width 34 height 13
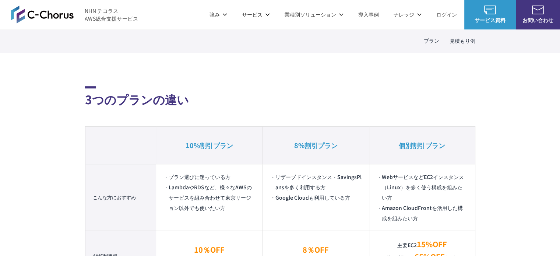
scroll to position [442, 0]
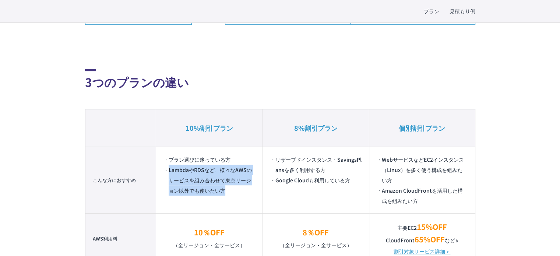
drag, startPoint x: 168, startPoint y: 171, endPoint x: 230, endPoint y: 193, distance: 65.6
click at [230, 193] on li "LambdaやRDSなど、様々なAWSのサービスを組み合わせて東京リージョン以外でも使いたい方" at bounding box center [209, 180] width 91 height 31
copy li "LambdaやRDSなど、様々なAWSのサービスを組み合わせて東京リージョン以外でも使いたい方"
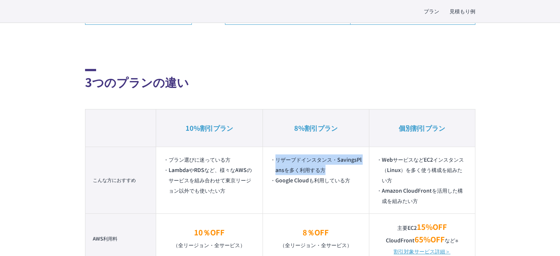
drag, startPoint x: 275, startPoint y: 157, endPoint x: 324, endPoint y: 169, distance: 51.4
click at [324, 169] on li "リザーブドインスタンス・SavingsPlansを多く利用する方" at bounding box center [315, 164] width 91 height 21
copy li "リザーブドインスタンス・SavingsPlansを多く利用する方"
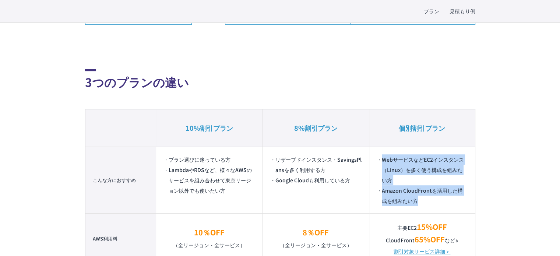
drag, startPoint x: 382, startPoint y: 159, endPoint x: 424, endPoint y: 209, distance: 64.6
click at [424, 209] on td "WebサービスなどEC2インスタンス（Linux）を多く使う構成を組みたい方 Amazon CloudFrontを活用した構成を組みたい方" at bounding box center [423, 180] width 106 height 67
copy ul "WebサービスなどEC2インスタンス（Linux）を多く使う構成を組みたい方 Amazon CloudFrontを活用した構成を組みたい方"
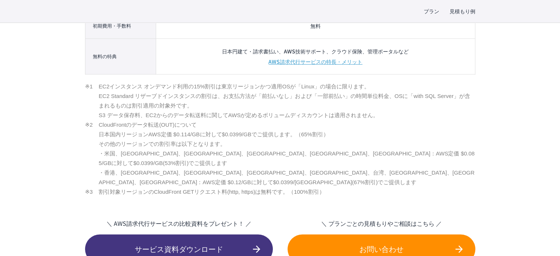
scroll to position [884, 0]
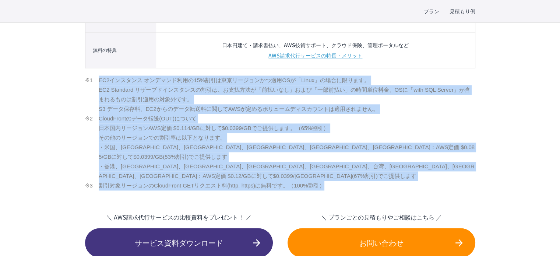
drag, startPoint x: 332, startPoint y: 176, endPoint x: 90, endPoint y: 84, distance: 258.9
click at [90, 84] on ul "EC2インスタンス オンデマンド利用の15%割引は東京リージョンかつ適用OSが「Linux」の場合に限ります。 EC2 Standard リザーブドインスタン…" at bounding box center [280, 133] width 391 height 115
copy ul "LO1ipsumd sitametco04%adipiscingelitSEd「Doeiu」temporin。 UT5 Laboreet doloremagn…"
click at [62, 141] on div "プラン 見積もり例 TOP AWS総合支援・リセール C-Chorus AWS請求代行サービス 10%割引プラン・8%割引プラン・個別割引プラン 国内最高水準…" at bounding box center [280, 258] width 560 height 2079
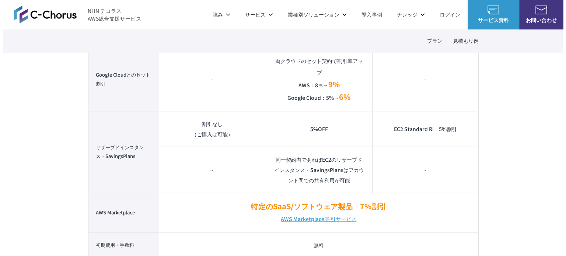
scroll to position [590, 0]
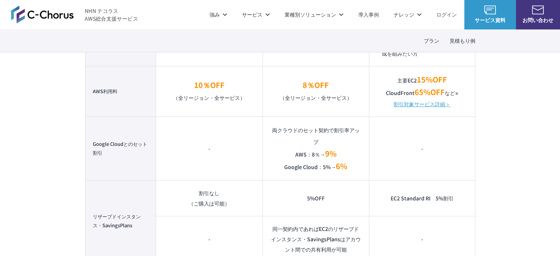
click at [421, 105] on link "割引対象サービス詳細＞" at bounding box center [422, 104] width 57 height 10
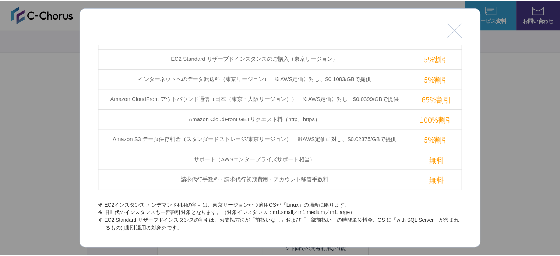
scroll to position [431, 0]
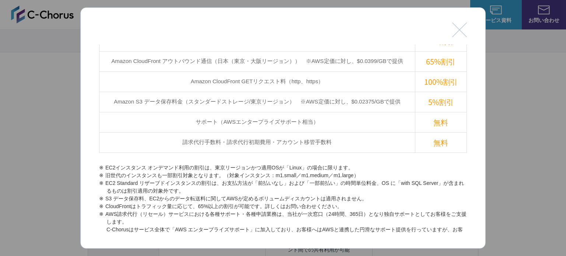
click at [458, 27] on button "閉じる" at bounding box center [459, 29] width 15 height 15
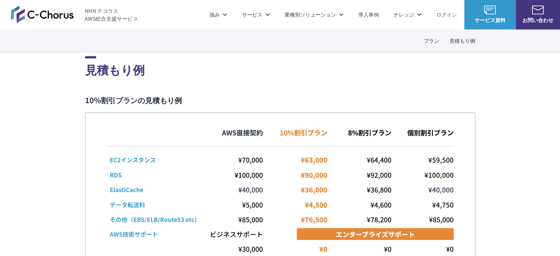
scroll to position [1437, 0]
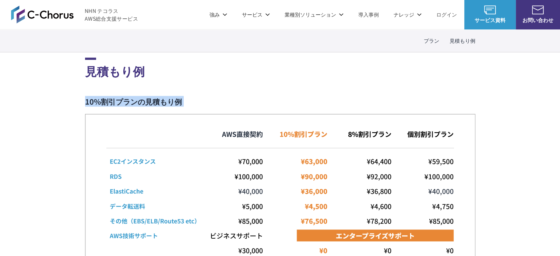
drag, startPoint x: 87, startPoint y: 95, endPoint x: 194, endPoint y: 100, distance: 107.0
click at [194, 100] on figure "10%割引プランの見積もり例" at bounding box center [280, 208] width 391 height 221
copy figure "10%割引プランの見積もり例"
click at [88, 99] on figure "10%割引プランの見積もり例" at bounding box center [280, 208] width 391 height 221
drag, startPoint x: 85, startPoint y: 94, endPoint x: 192, endPoint y: 94, distance: 106.1
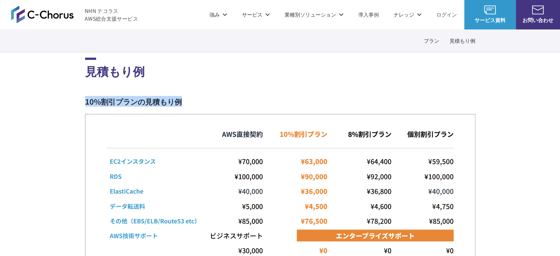
click at [191, 98] on figcaption "10%割引プランの見積もり例" at bounding box center [280, 101] width 391 height 7
copy figcaption "10%割引プランの見積もり例"
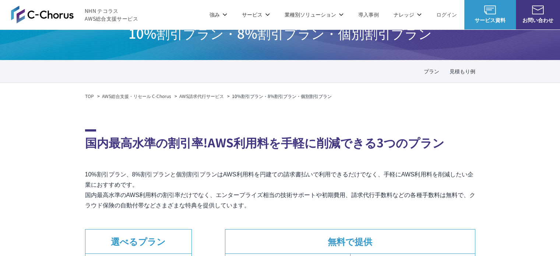
scroll to position [0, 0]
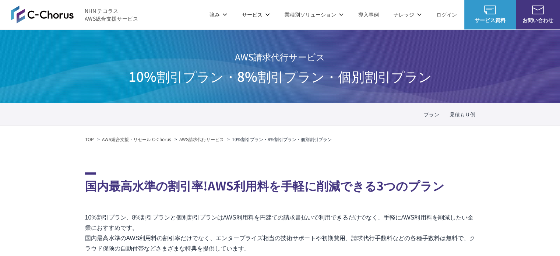
drag, startPoint x: 286, startPoint y: 121, endPoint x: 282, endPoint y: 115, distance: 7.5
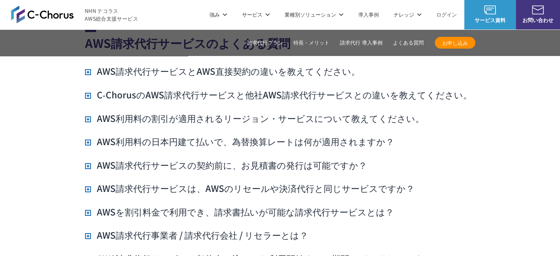
scroll to position [5257, 0]
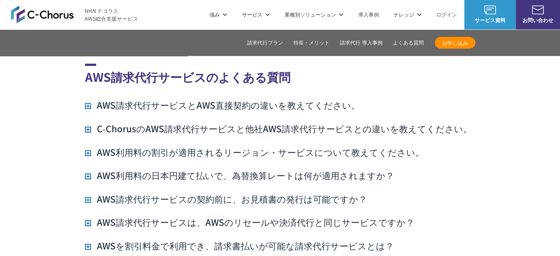
click at [455, 151] on ul "AWS請求代行サービスとAWS直接契約の違いを教えてください。 AWSサポートへの連絡や利用料金の確認は、NHN テコラスがご用意している管理ポータル「Cho…" at bounding box center [280, 199] width 391 height 200
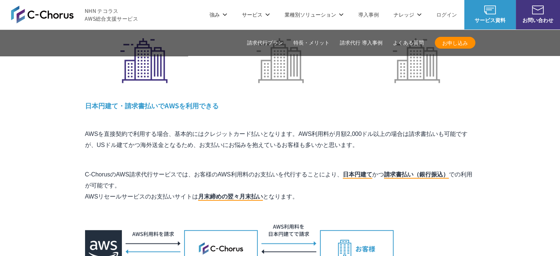
drag, startPoint x: 86, startPoint y: 177, endPoint x: 193, endPoint y: 182, distance: 106.6
click at [193, 182] on p "C-ChorusのAWS請求代行サービスでは、お客様のAWS利用料のお支払いを代行することにより、 日本円建て かつ 請求書払い（銀行振込） での利用が可能で…" at bounding box center [280, 185] width 391 height 33
copy p "AWSリセールサービスのお支払いサイト"
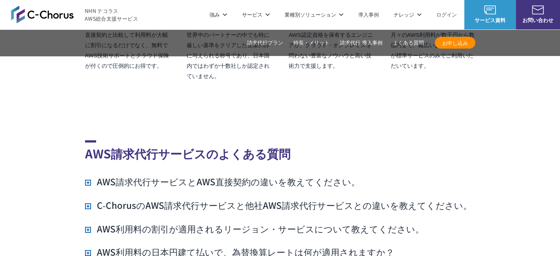
scroll to position [5197, 0]
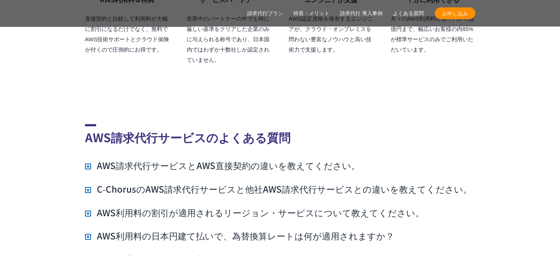
click at [282, 159] on h3 "AWS請求代行サービスとAWS直接契約の違いを教えてください。" at bounding box center [222, 165] width 275 height 13
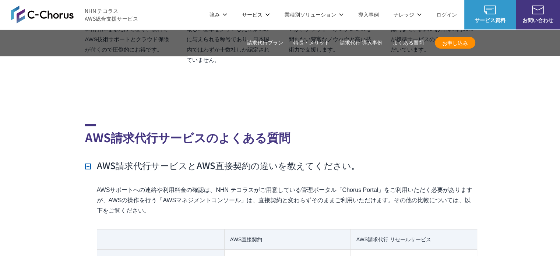
click at [283, 159] on h3 "AWS請求代行サービスとAWS直接契約の違いを教えてください。" at bounding box center [222, 165] width 275 height 13
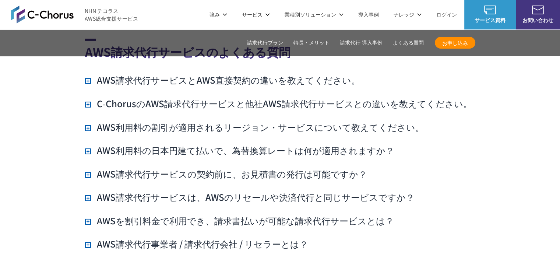
scroll to position [5234, 0]
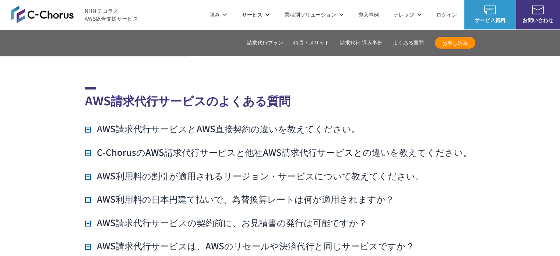
click at [497, 160] on section "AWS請求代行サービスのよくある質問 AWS請求代行サービスとAWS直接契約の違いを教えてください。 AWSサポートへの連絡や利用料金の確認は、NHN テコラ…" at bounding box center [280, 197] width 560 height 339
click at [465, 146] on li "C‑ChorusのAWS請求代行サービスと他社AWS請求代行サービスとの違いを教えてください。 国内最高水準のAWS利用料料金の10％割引と、無料の24時間3…" at bounding box center [280, 152] width 391 height 13
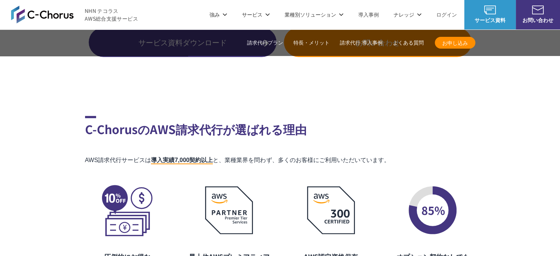
scroll to position [4928, 0]
click at [60, 20] on img at bounding box center [42, 15] width 63 height 18
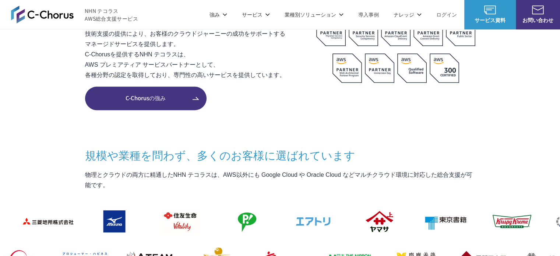
scroll to position [479, 0]
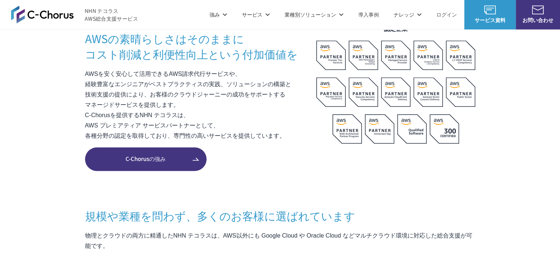
click at [140, 171] on section "C-Chorusとは AWSの素晴らしさはそのままに コスト削減と利便性向上という付加価値を AWSを安く安心して活用できるAWS請求代行サービスや、 経験豊…" at bounding box center [280, 255] width 560 height 536
click at [183, 159] on span "C-Chorusの強み" at bounding box center [146, 159] width 122 height 8
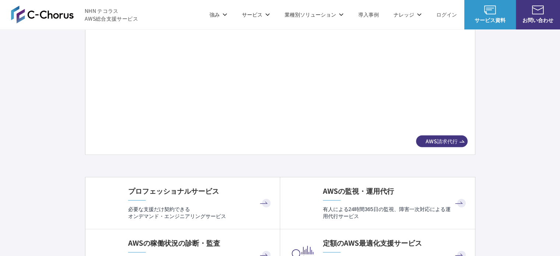
scroll to position [1319, 0]
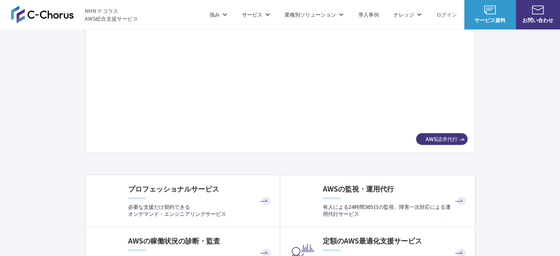
click at [264, 102] on img at bounding box center [280, 77] width 349 height 97
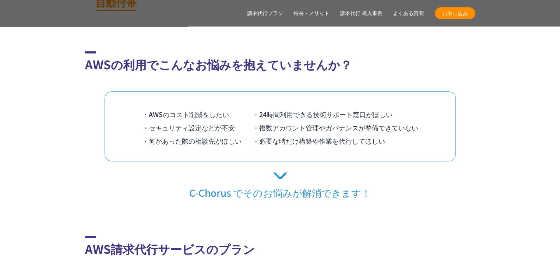
scroll to position [737, 0]
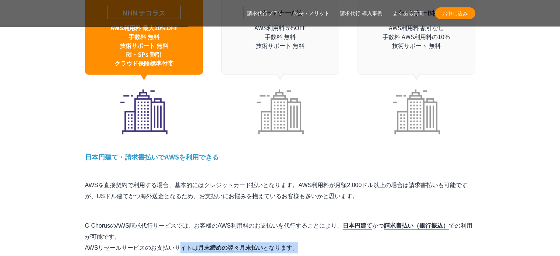
drag, startPoint x: 302, startPoint y: 181, endPoint x: 85, endPoint y: 181, distance: 217.4
click at [85, 220] on p "C-ChorusのAWS請求代行サービスでは、お客様のAWS利用料のお支払いを代行することにより、 日本円建て かつ 請求書払い（銀行振込） での利用が可能で…" at bounding box center [280, 236] width 391 height 33
copy p "AWSリセールサービスのお支払いサイトは 月末締めの翌々月末払い となります。"
click at [111, 220] on p "C-ChorusのAWS請求代行サービスでは、お客様のAWS利用料のお支払いを代行することにより、 日本円建て かつ 請求書払い（銀行振込） での利用が可能で…" at bounding box center [280, 236] width 391 height 33
drag, startPoint x: 86, startPoint y: 180, endPoint x: 261, endPoint y: 181, distance: 174.7
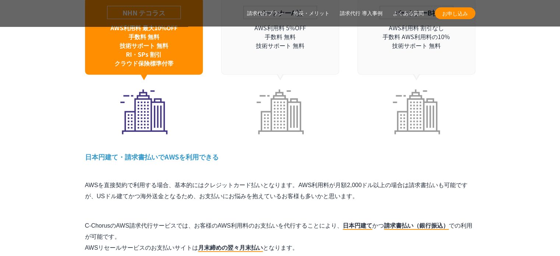
click at [180, 220] on p "C-ChorusのAWS請求代行サービスでは、お客様のAWS利用料のお支払いを代行することにより、 日本円建て かつ 請求書払い（銀行振込） での利用が可能で…" at bounding box center [280, 236] width 391 height 33
drag, startPoint x: 193, startPoint y: 178, endPoint x: 83, endPoint y: 182, distance: 109.5
copy p "AWSリセールサービスのお支払いサイト"
